Goal: Transaction & Acquisition: Book appointment/travel/reservation

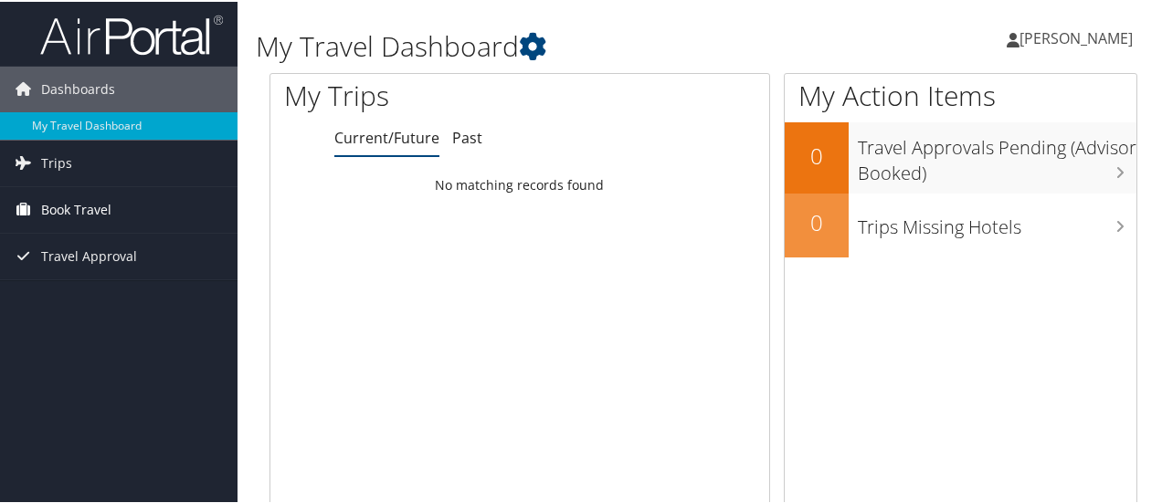
click at [68, 210] on span "Book Travel" at bounding box center [76, 208] width 70 height 46
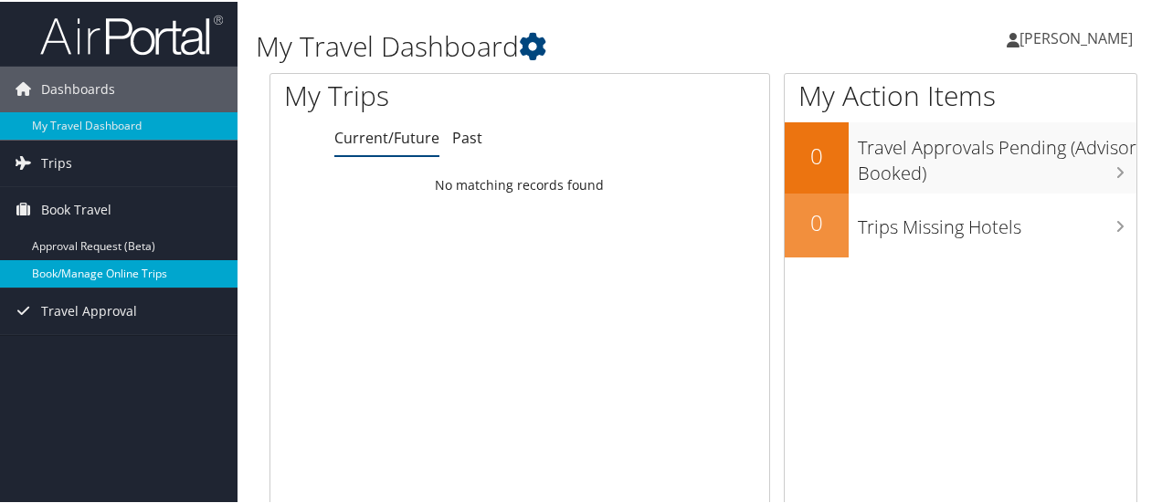
click at [89, 273] on link "Book/Manage Online Trips" at bounding box center [118, 271] width 237 height 27
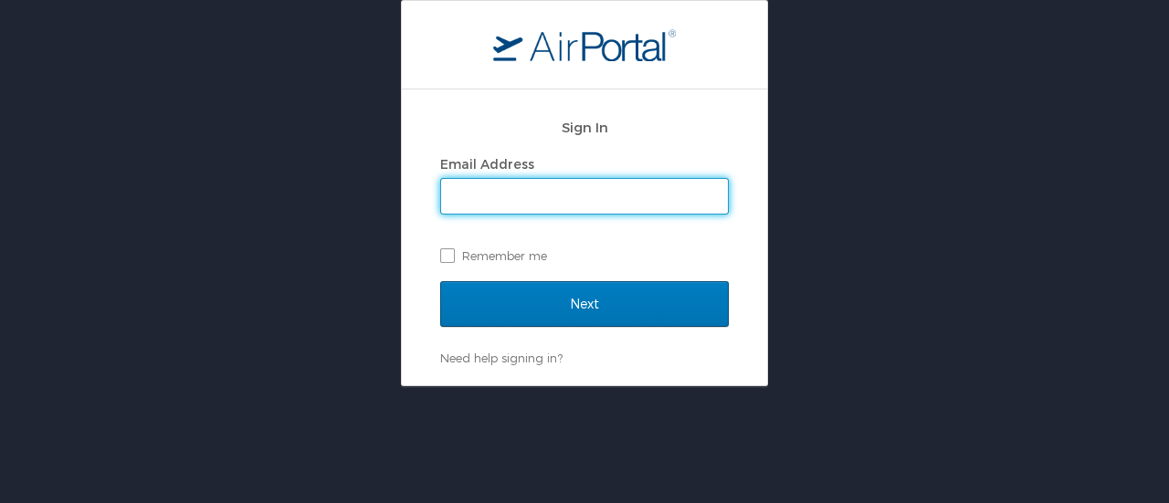
click at [672, 189] on input "Email Address" at bounding box center [584, 196] width 287 height 35
type input "tykesha.robertson@fphsa.org"
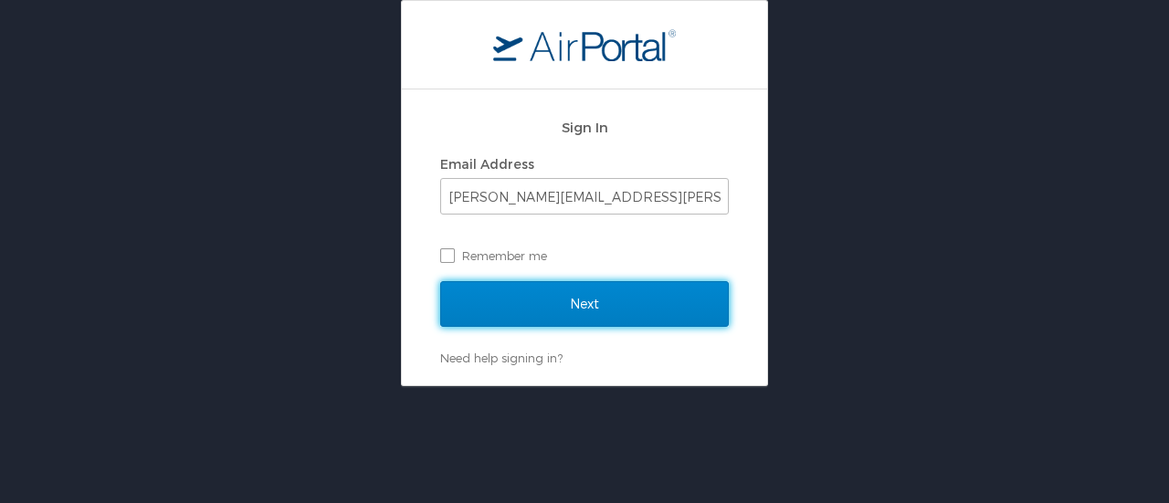
click at [578, 323] on input "Next" at bounding box center [584, 304] width 289 height 46
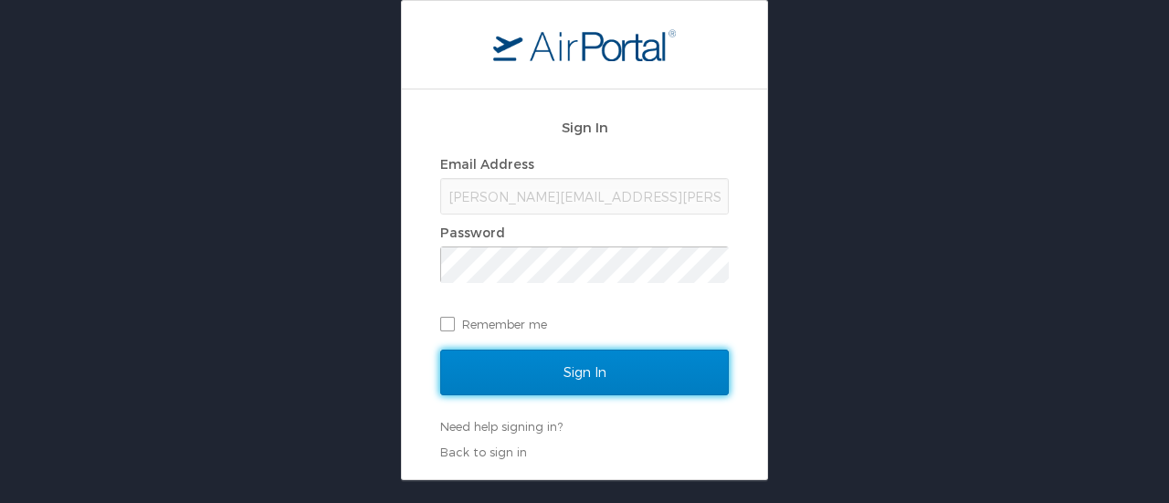
click at [569, 374] on input "Sign In" at bounding box center [584, 373] width 289 height 46
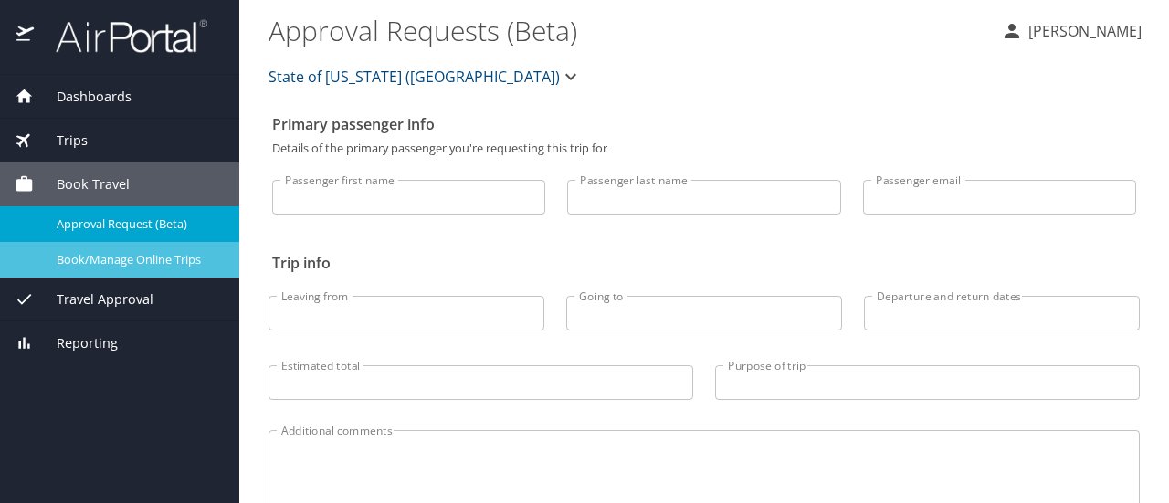
click at [126, 257] on span "Book/Manage Online Trips" at bounding box center [137, 259] width 161 height 17
